Goal: Obtain resource: Download file/media

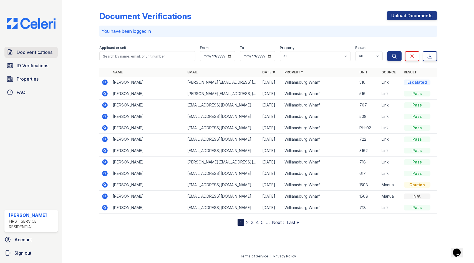
click at [28, 54] on span "Doc Verifications" at bounding box center [35, 52] width 36 height 7
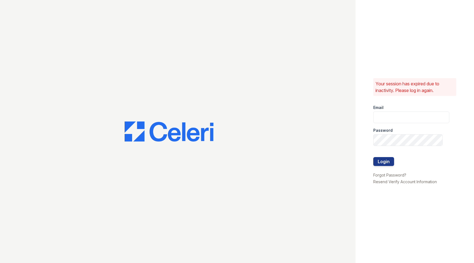
type input "Mindy.Singh@corcoran.com"
click at [388, 159] on button "Login" at bounding box center [384, 161] width 21 height 9
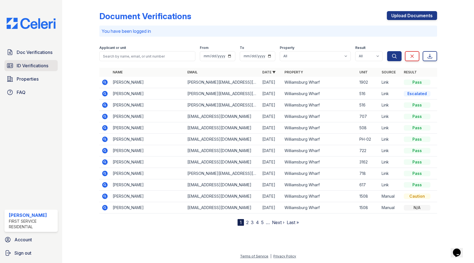
click at [30, 66] on span "ID Verifications" at bounding box center [33, 65] width 32 height 7
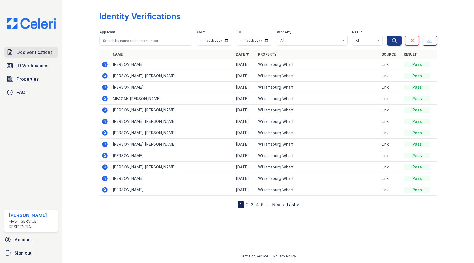
click at [36, 53] on span "Doc Verifications" at bounding box center [35, 52] width 36 height 7
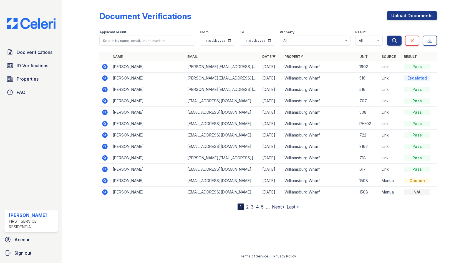
click at [106, 78] on icon at bounding box center [105, 78] width 7 height 7
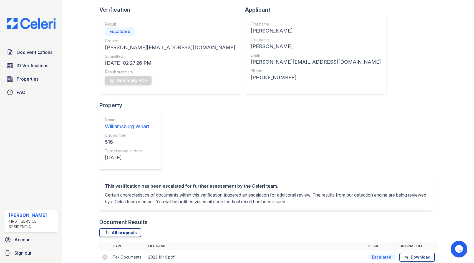
scroll to position [76, 0]
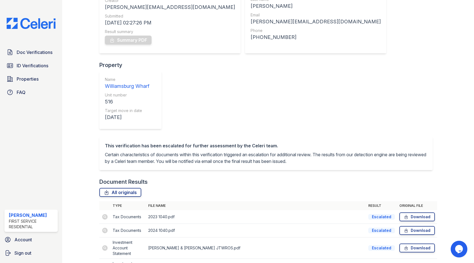
click at [106, 210] on td at bounding box center [104, 217] width 11 height 14
click at [409, 212] on link "Download" at bounding box center [418, 216] width 36 height 9
click at [415, 226] on link "Download" at bounding box center [418, 230] width 36 height 9
click at [418, 212] on link "Download" at bounding box center [418, 216] width 36 height 9
click at [421, 243] on link "Download" at bounding box center [418, 247] width 36 height 9
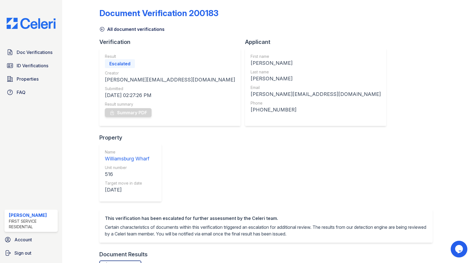
scroll to position [0, 0]
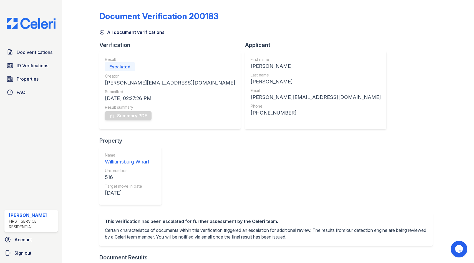
click at [102, 30] on icon at bounding box center [102, 32] width 6 height 6
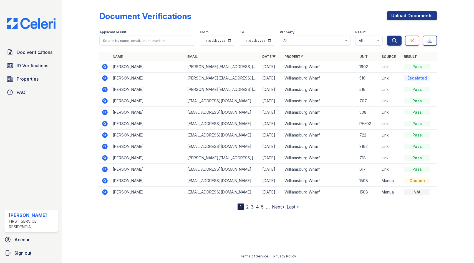
click at [106, 90] on icon at bounding box center [105, 89] width 7 height 7
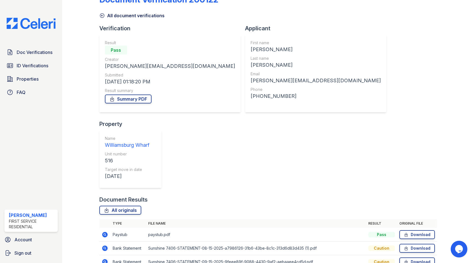
scroll to position [26, 0]
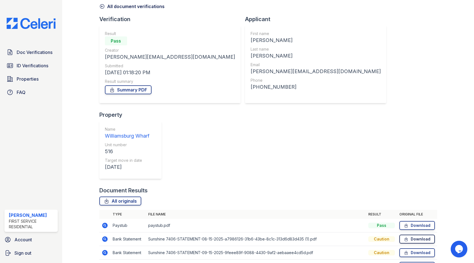
click at [426, 234] on link "Download" at bounding box center [418, 238] width 36 height 9
click at [44, 66] on span "ID Verifications" at bounding box center [33, 65] width 32 height 7
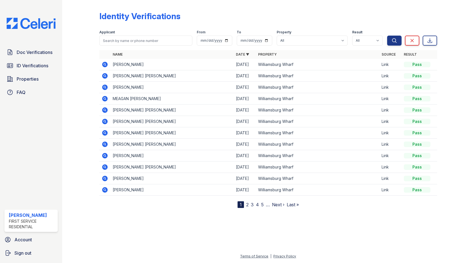
click at [106, 88] on icon at bounding box center [105, 87] width 7 height 7
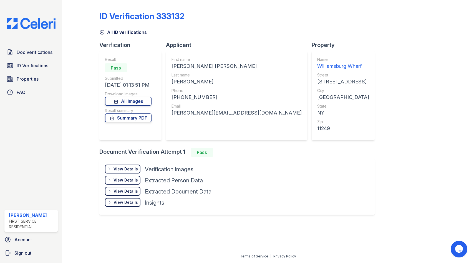
click at [112, 171] on div "View Details Details" at bounding box center [123, 168] width 36 height 9
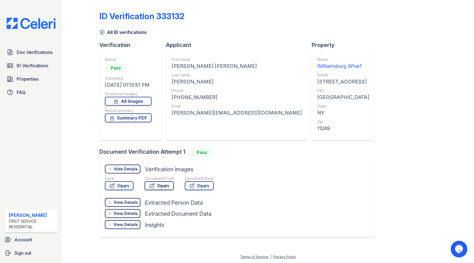
click at [163, 185] on link "Open" at bounding box center [159, 185] width 29 height 9
click at [36, 63] on span "ID Verifications" at bounding box center [33, 65] width 32 height 7
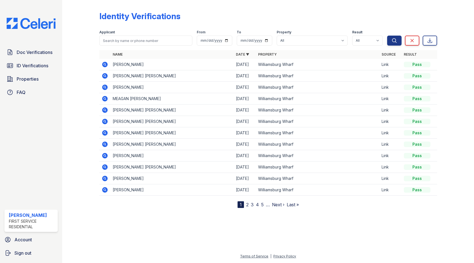
click at [105, 64] on icon at bounding box center [104, 63] width 1 height 1
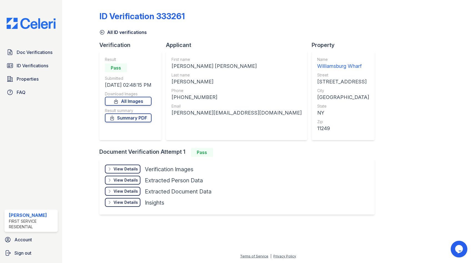
click at [122, 164] on div "View Details Details" at bounding box center [123, 168] width 36 height 9
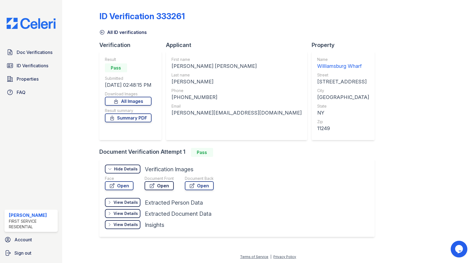
click at [166, 185] on link "Open" at bounding box center [159, 185] width 29 height 9
